Goal: Download file/media

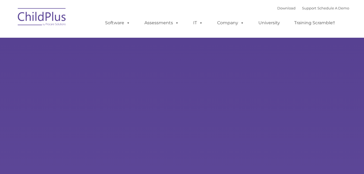
type input ""
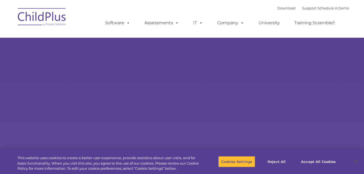
select select "MEDIUM"
type input ""
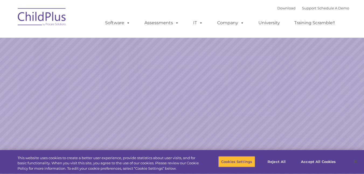
select select "MEDIUM"
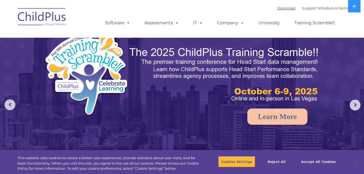
click at [277, 8] on link "Download" at bounding box center [286, 8] width 18 height 4
